Goal: Information Seeking & Learning: Learn about a topic

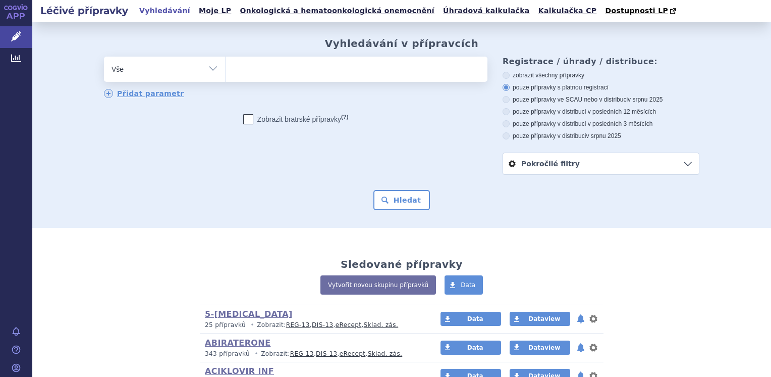
click at [213, 72] on select "Vše Přípravek/SUKL kód MAH VPOIS ATC/Aktivní látka Léková forma Síla" at bounding box center [164, 68] width 121 height 23
click at [207, 72] on select "Vše Přípravek/SUKL kód MAH VPOIS ATC/Aktivní látka Léková forma Síla" at bounding box center [164, 68] width 121 height 23
select select "filter-atc-group"
click at [104, 57] on select "Vše Přípravek/SUKL kód MAH VPOIS ATC/Aktivní látka Léková forma Síla" at bounding box center [164, 68] width 121 height 23
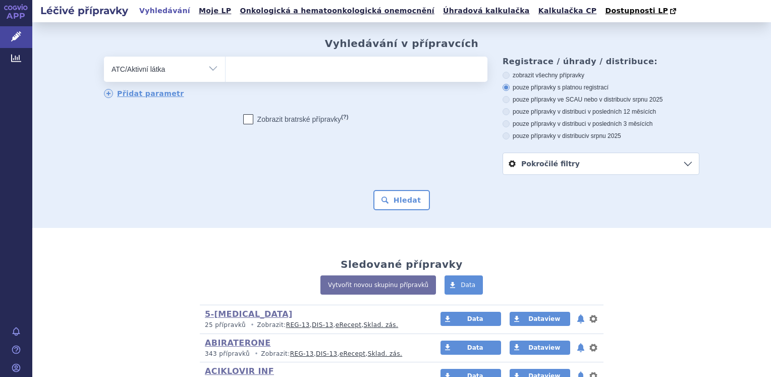
click at [243, 71] on ul at bounding box center [357, 67] width 262 height 21
click at [226, 71] on select at bounding box center [225, 68] width 1 height 25
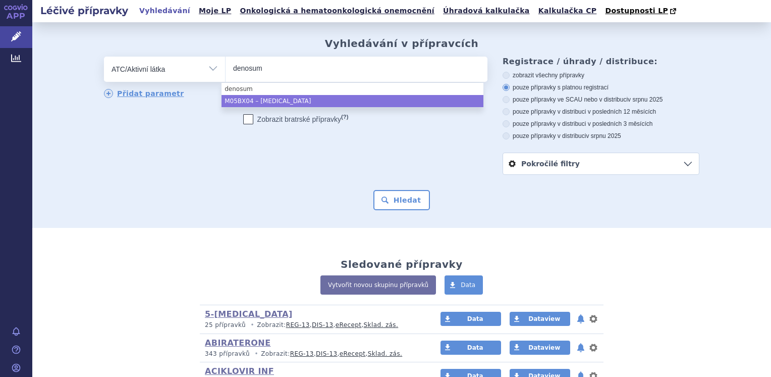
type input "denosum"
select select "M05BX04"
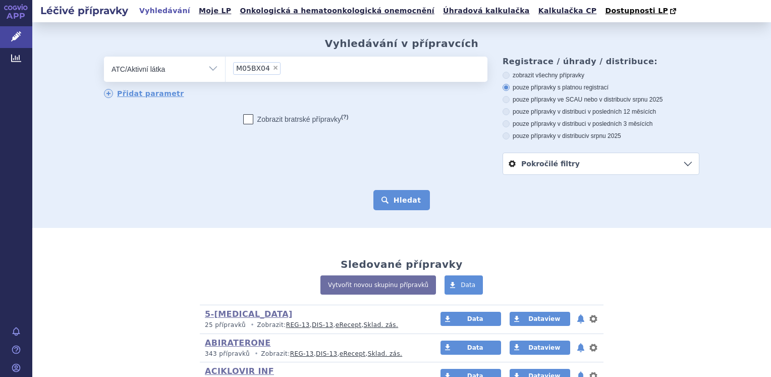
click at [408, 206] on button "Hledat" at bounding box center [402, 200] width 57 height 20
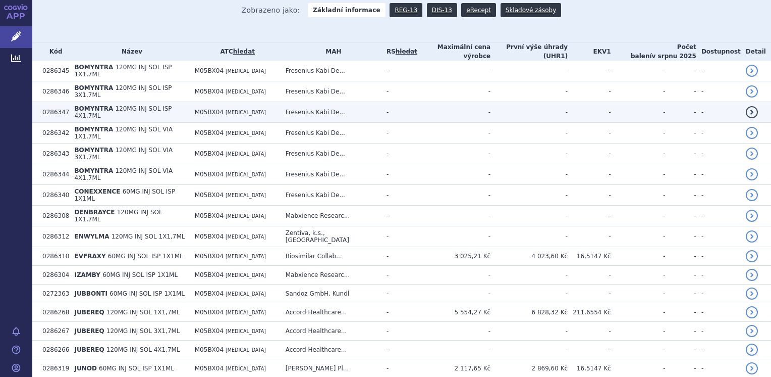
scroll to position [252, 0]
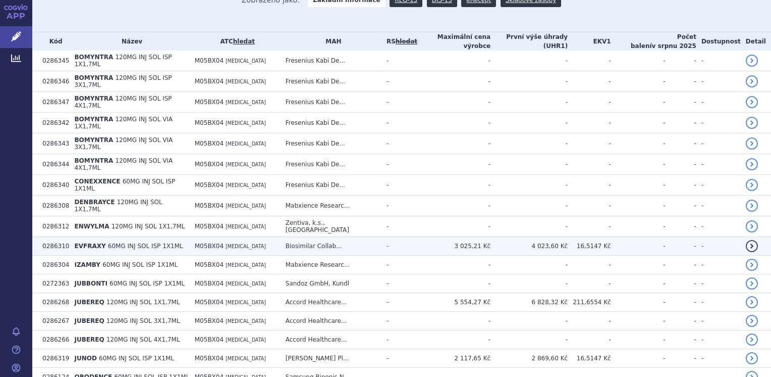
click at [108, 242] on span "60MG INJ SOL ISP 1X1ML" at bounding box center [145, 245] width 75 height 7
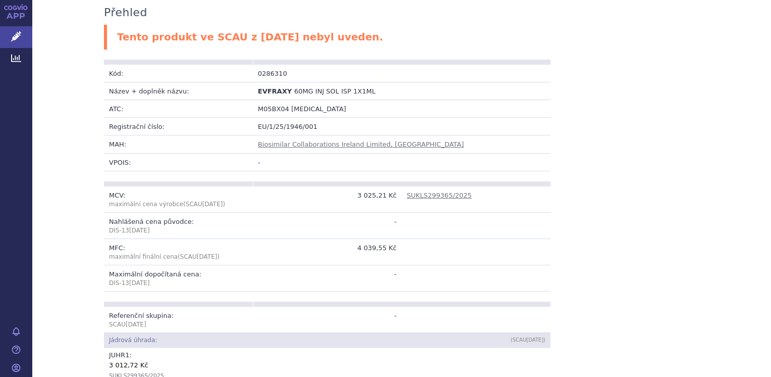
scroll to position [151, 0]
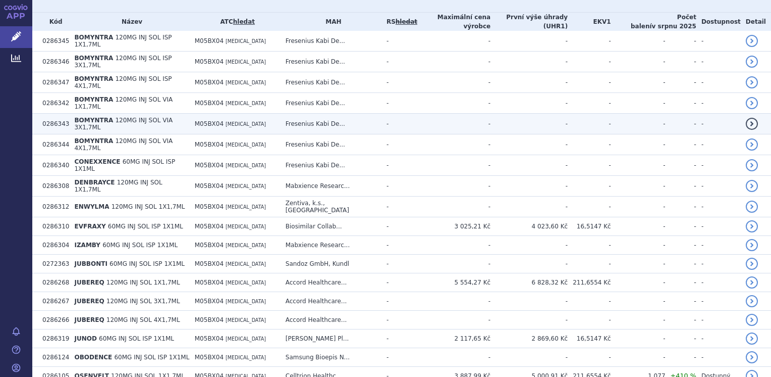
scroll to position [303, 0]
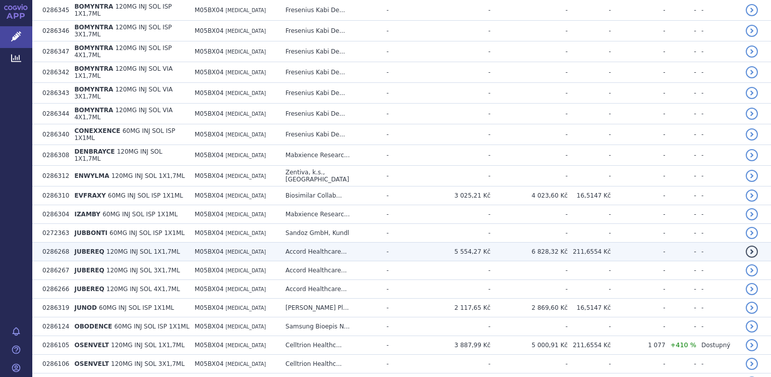
click at [214, 248] on span "M05BX04" at bounding box center [209, 251] width 29 height 7
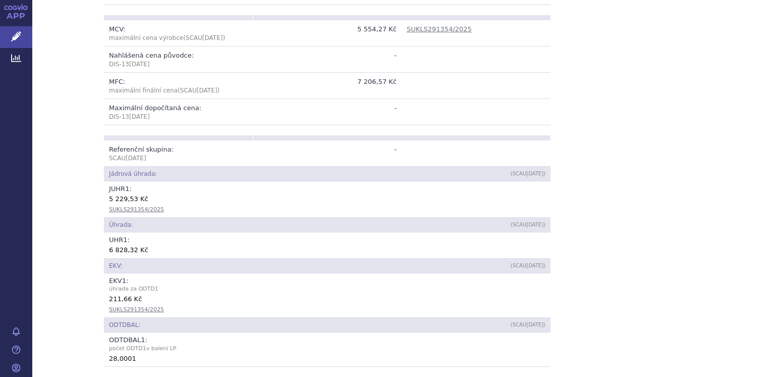
scroll to position [353, 0]
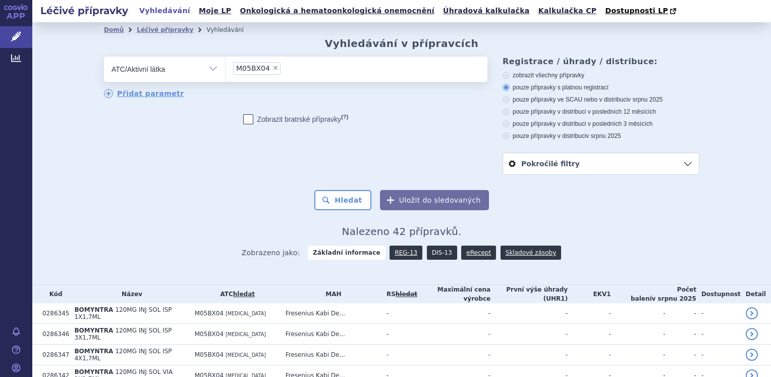
click at [435, 251] on link "DIS-13" at bounding box center [442, 252] width 30 height 14
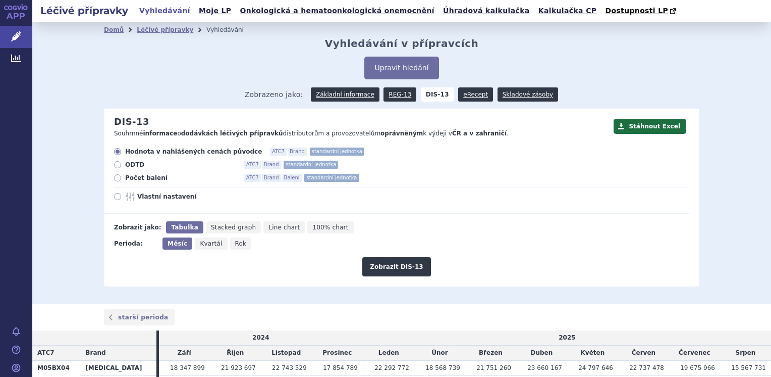
click at [236, 244] on icon "Rok" at bounding box center [241, 243] width 22 height 12
click at [236, 244] on input "Rok" at bounding box center [233, 240] width 7 height 7
radio input "true"
click at [172, 245] on span "Měsíc" at bounding box center [177, 243] width 18 height 7
click at [169, 244] on input "Měsíc" at bounding box center [166, 240] width 7 height 7
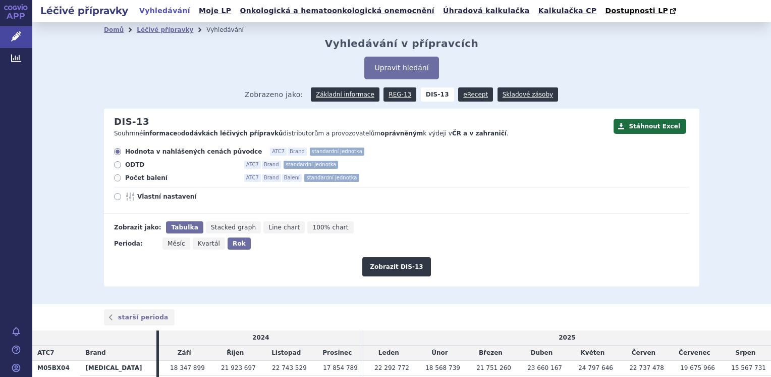
radio input "true"
click at [116, 180] on icon at bounding box center [117, 177] width 7 height 7
click at [116, 180] on input "Počet balení ATC7 Brand Balení standardní jednotka" at bounding box center [118, 179] width 7 height 7
radio input "true"
click at [387, 265] on button "Zobrazit DIS-13" at bounding box center [396, 266] width 68 height 19
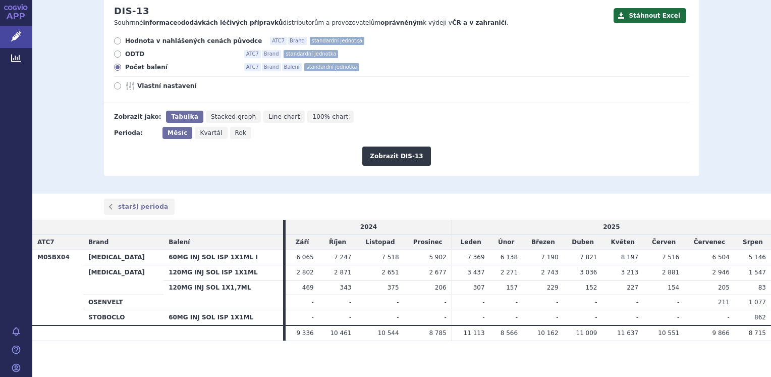
scroll to position [115, 0]
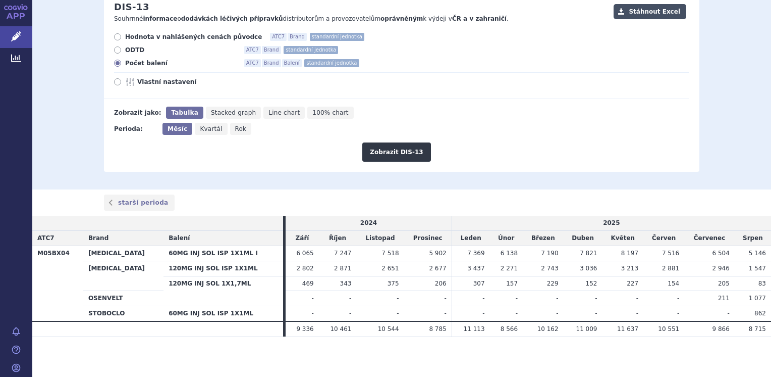
click at [637, 13] on button "Stáhnout Excel" at bounding box center [650, 11] width 73 height 15
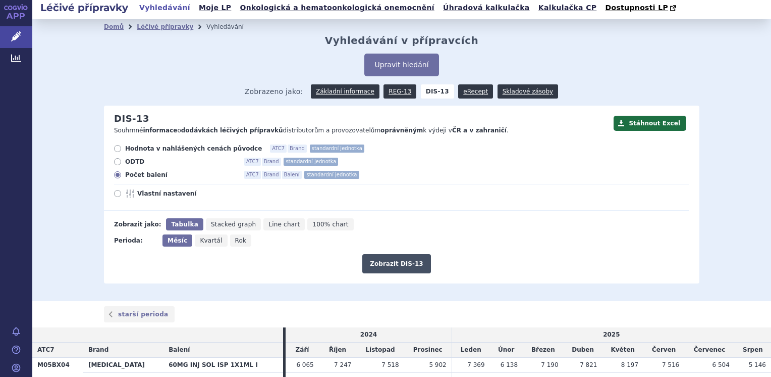
scroll to position [0, 0]
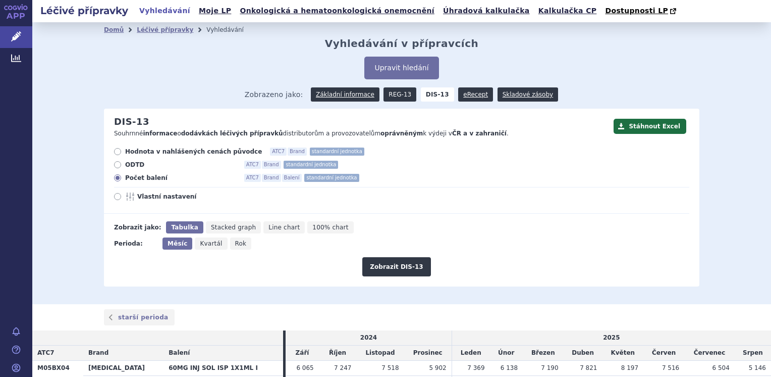
click at [396, 94] on link "REG-13" at bounding box center [400, 94] width 33 height 14
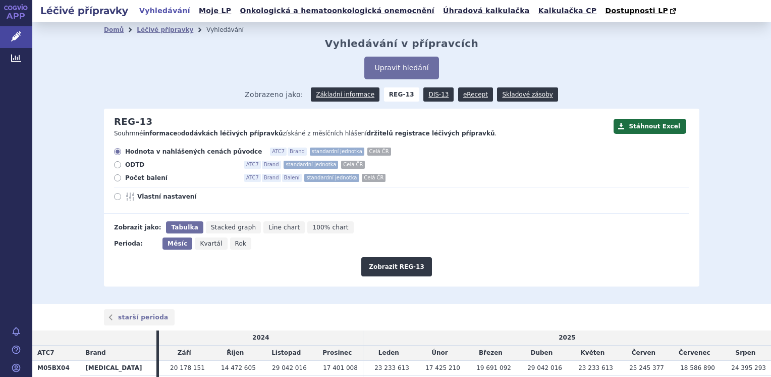
click at [235, 245] on span "Rok" at bounding box center [241, 243] width 12 height 7
click at [230, 244] on input "Rok" at bounding box center [233, 240] width 7 height 7
radio input "true"
click at [398, 269] on button "Zobrazit REG-13" at bounding box center [396, 266] width 71 height 19
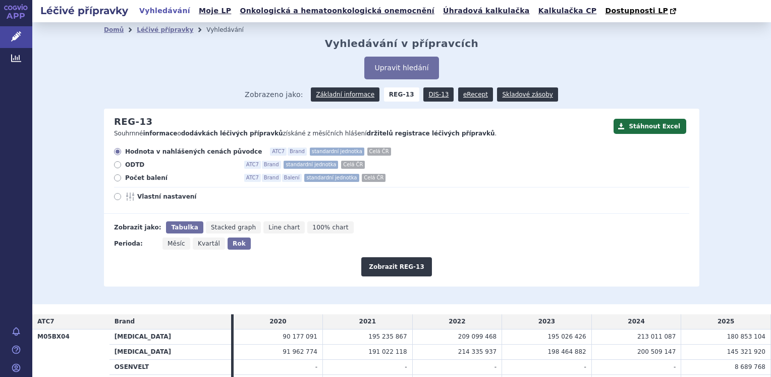
scroll to position [69, 0]
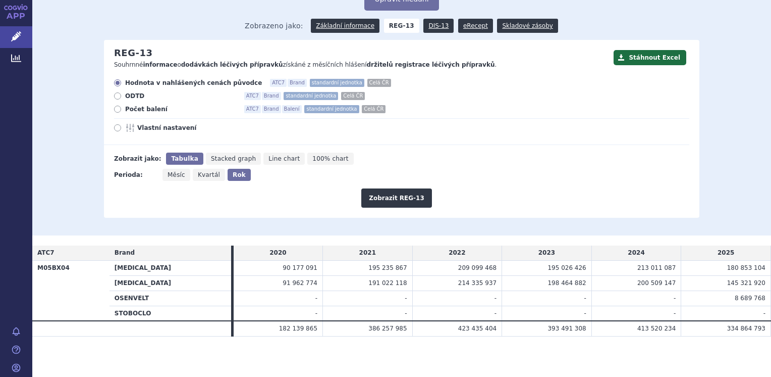
click at [114, 106] on icon at bounding box center [117, 109] width 7 height 7
click at [115, 107] on input "Počet balení ATC7 Brand Balení standardní jednotka Celá ČR" at bounding box center [118, 110] width 7 height 7
radio input "true"
click at [407, 203] on button "Zobrazit REG-13" at bounding box center [396, 197] width 71 height 19
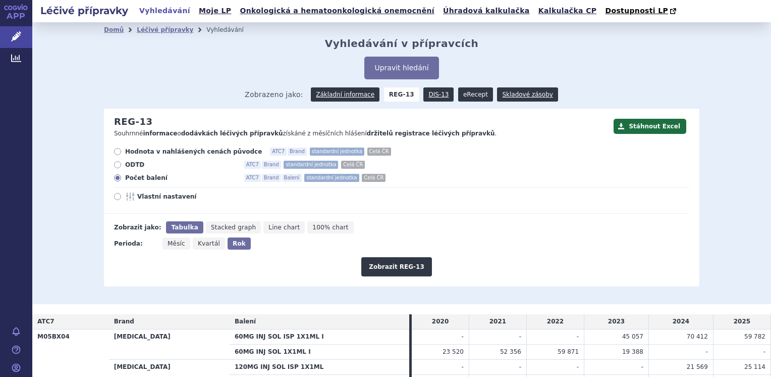
click at [458, 94] on link "eRecept" at bounding box center [475, 94] width 35 height 14
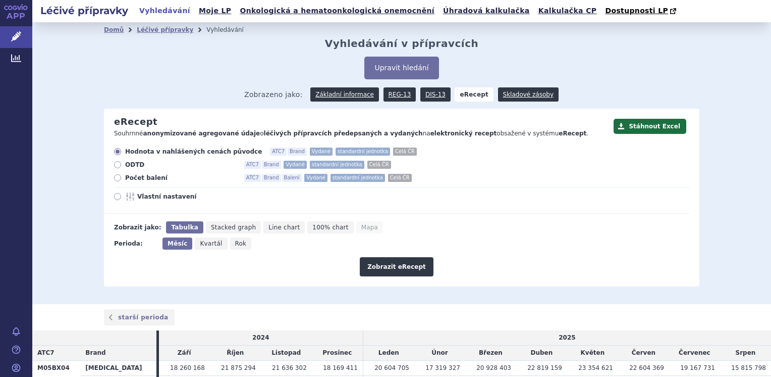
click at [114, 175] on icon at bounding box center [117, 177] width 7 height 7
click at [115, 176] on input "Počet balení ATC7 Brand Balení Vydané standardní jednotka Celá ČR" at bounding box center [118, 179] width 7 height 7
radio input "true"
click at [235, 245] on icon "Rok" at bounding box center [241, 243] width 22 height 12
click at [235, 244] on input "Rok" at bounding box center [233, 240] width 7 height 7
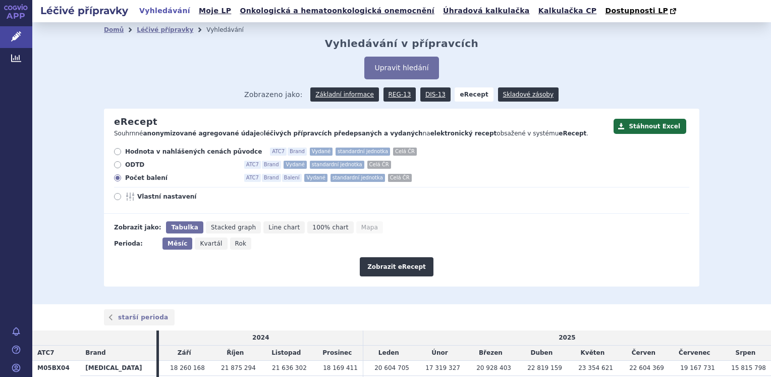
radio input "true"
click at [386, 275] on button "Zobrazit eRecept" at bounding box center [397, 266] width 74 height 19
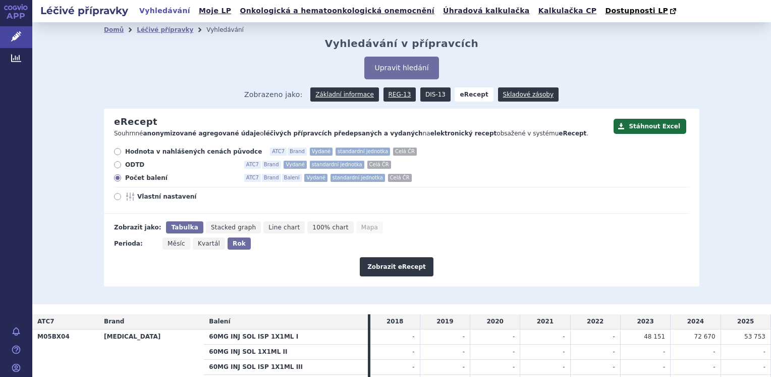
click at [424, 97] on link "DIS-13" at bounding box center [436, 94] width 30 height 14
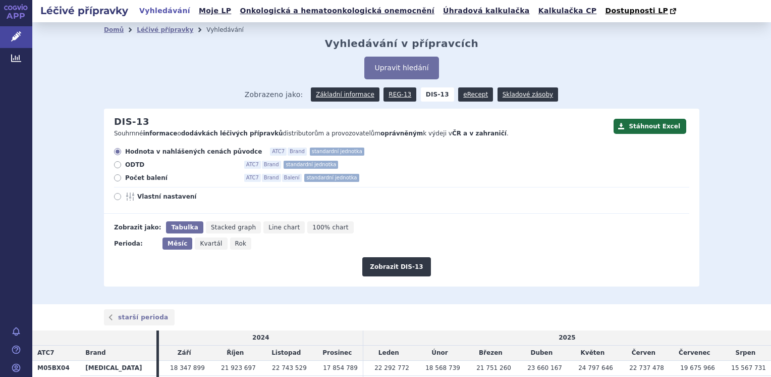
click at [114, 177] on icon at bounding box center [117, 177] width 7 height 7
click at [115, 177] on input "Počet balení ATC7 Brand Balení standardní jednotka" at bounding box center [118, 179] width 7 height 7
radio input "true"
click at [376, 268] on button "Zobrazit DIS-13" at bounding box center [396, 266] width 68 height 19
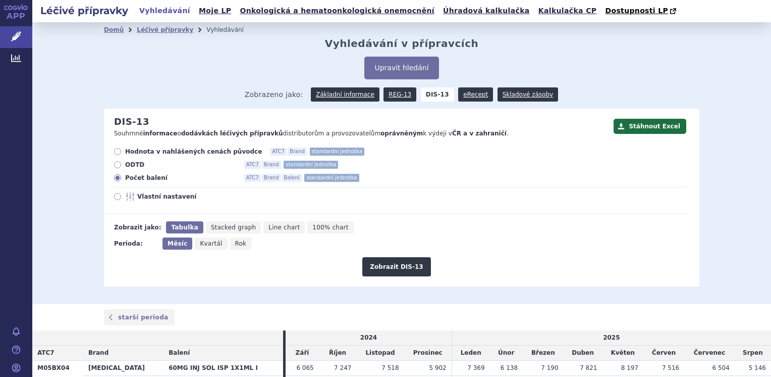
scroll to position [115, 0]
